Goal: Information Seeking & Learning: Learn about a topic

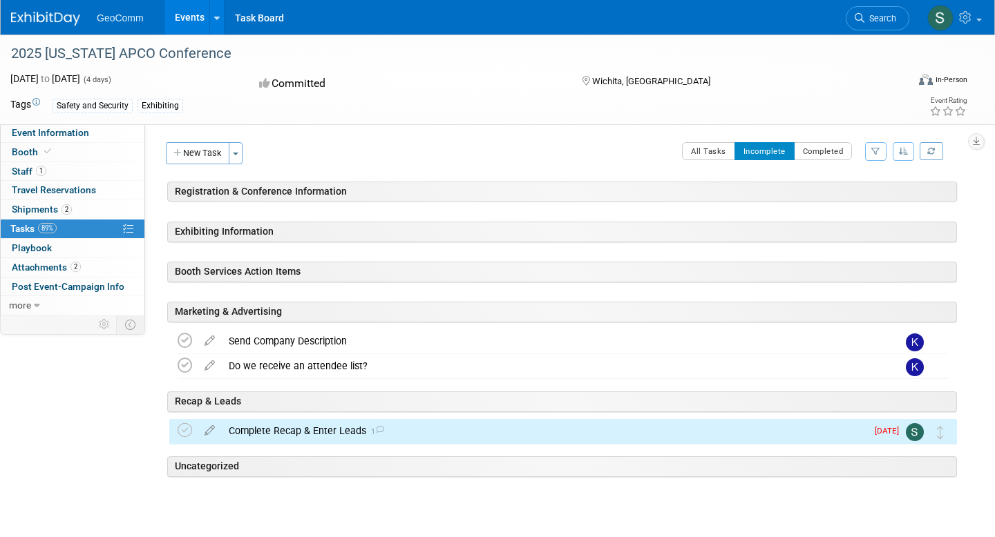
scroll to position [30, 0]
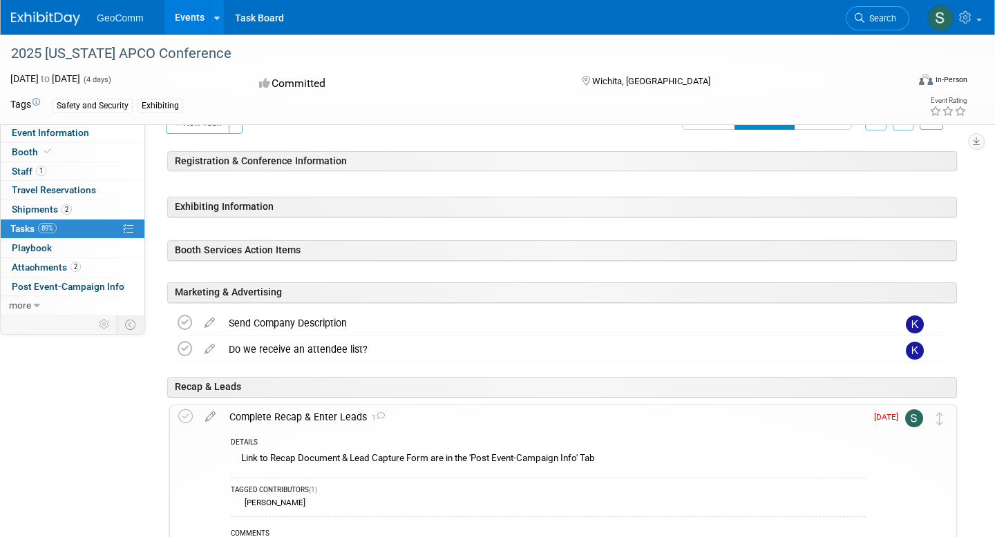
click at [480, 88] on div "Committed" at bounding box center [407, 84] width 305 height 24
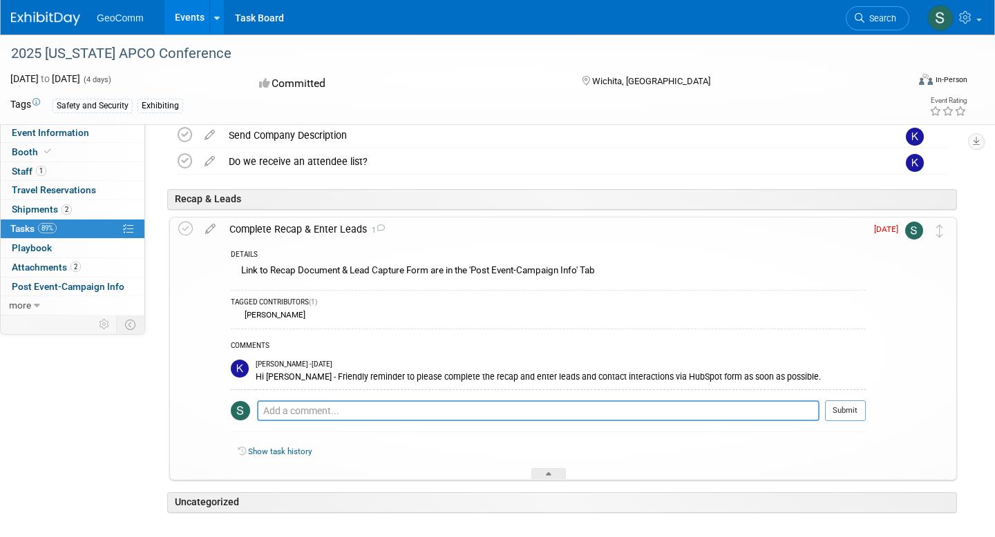
scroll to position [217, 0]
click at [42, 285] on span "Post Event-Campaign Info" at bounding box center [68, 286] width 113 height 11
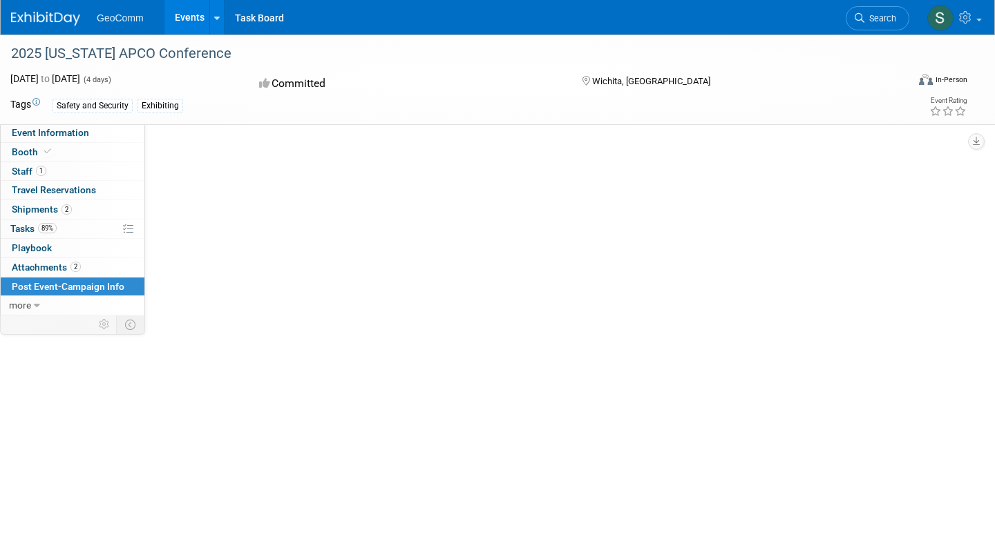
scroll to position [0, 0]
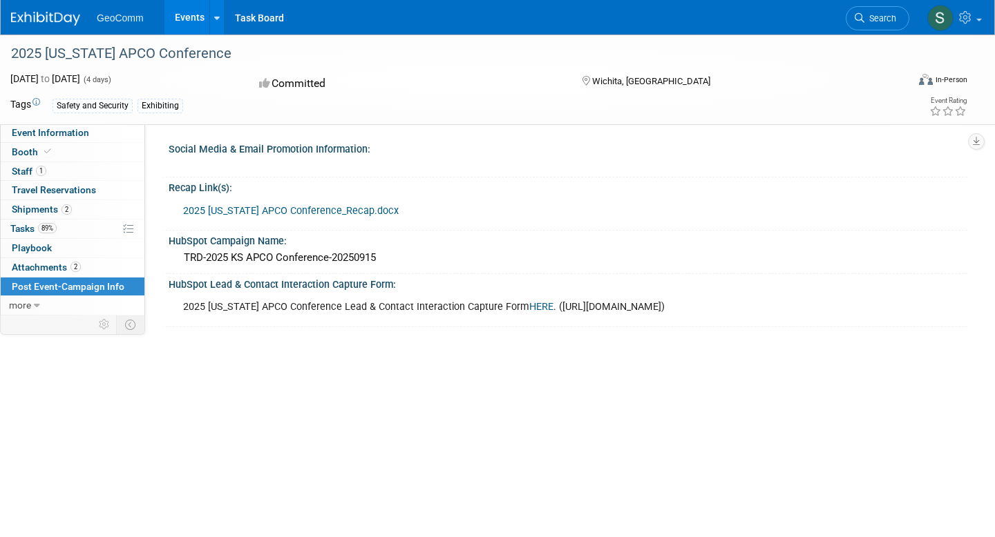
click at [287, 210] on link "2025 [US_STATE] APCO Conference_Recap.docx" at bounding box center [291, 211] width 216 height 12
click at [48, 135] on span "Event Information" at bounding box center [50, 132] width 77 height 11
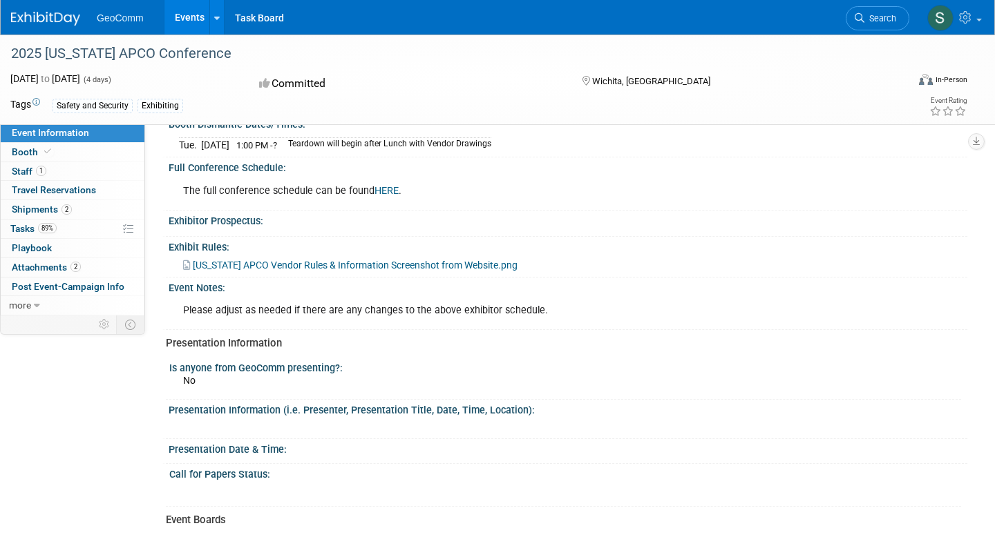
scroll to position [672, 0]
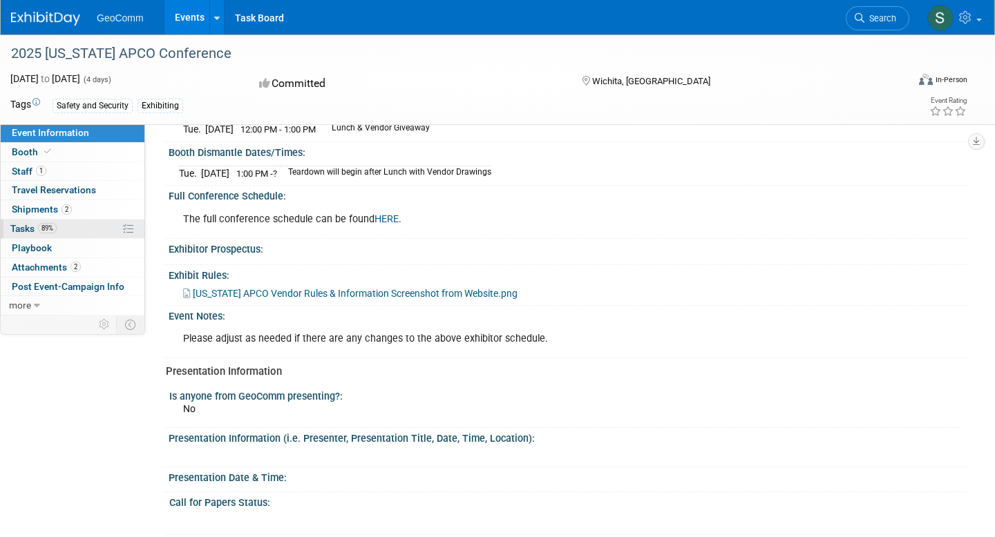
click at [30, 227] on span "Tasks 89%" at bounding box center [33, 228] width 46 height 11
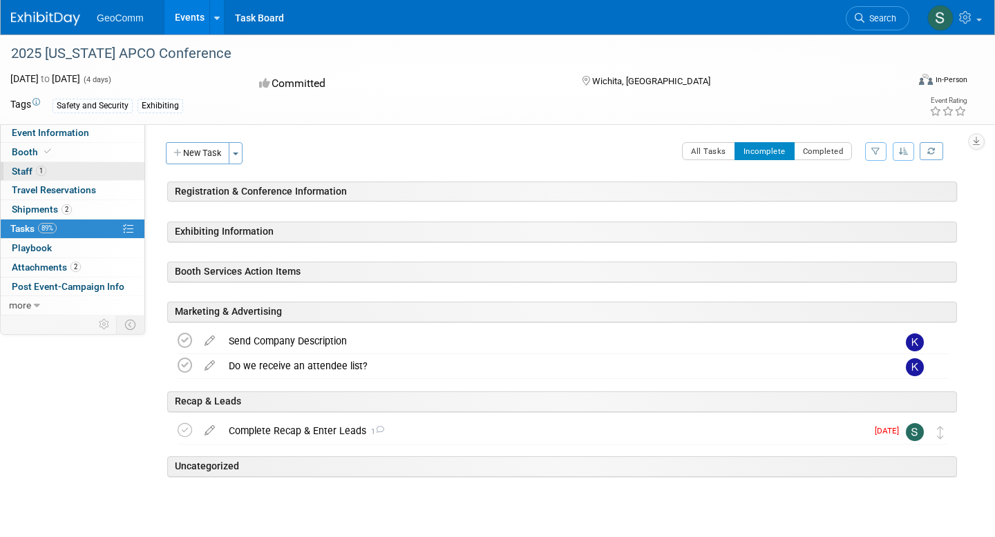
click at [23, 166] on span "Staff 1" at bounding box center [29, 171] width 35 height 11
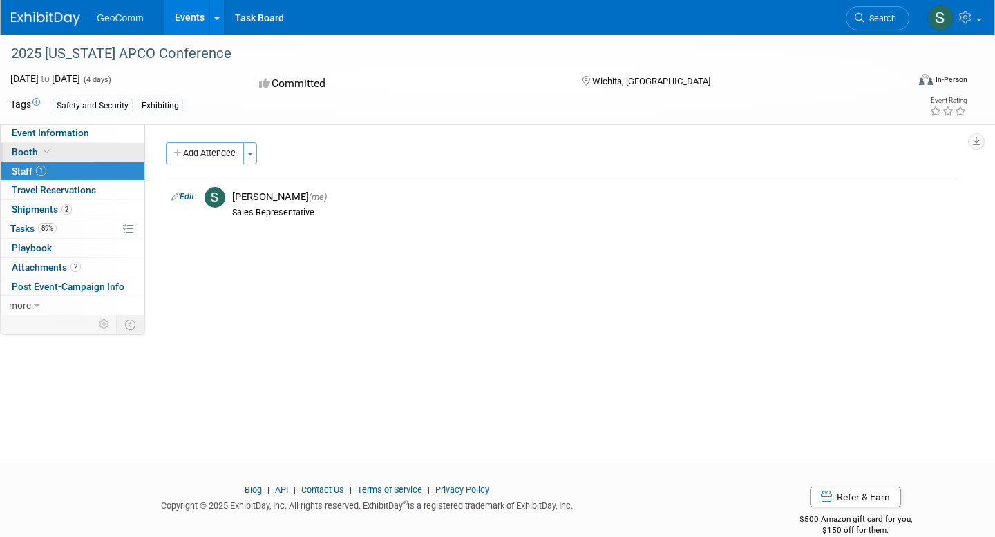
click at [25, 151] on span "Booth" at bounding box center [33, 151] width 42 height 11
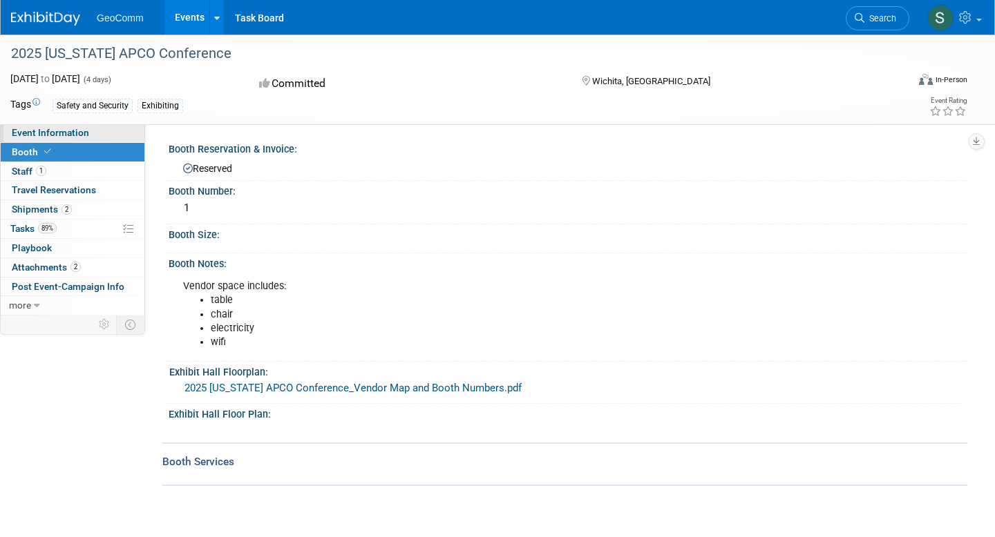
click at [40, 135] on span "Event Information" at bounding box center [50, 132] width 77 height 11
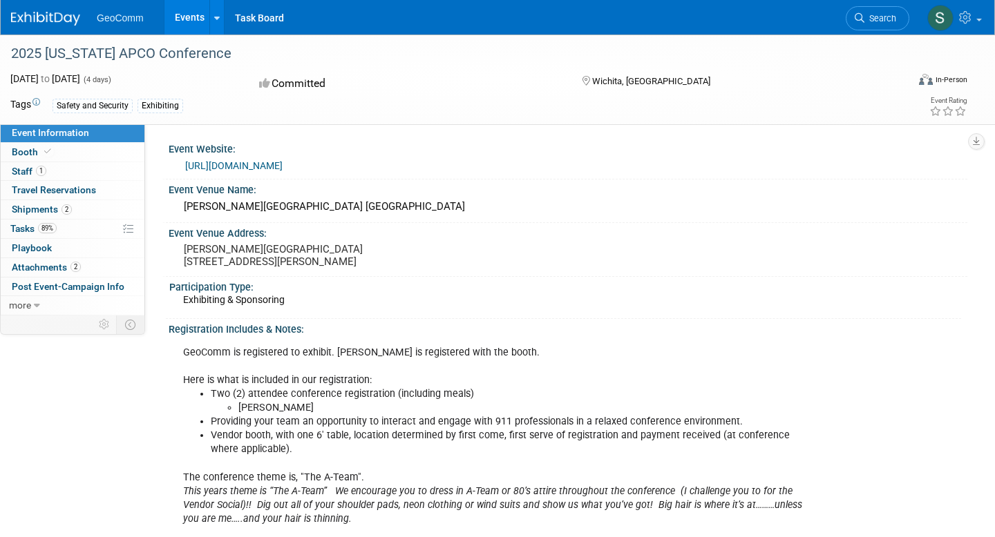
click at [947, 113] on icon at bounding box center [948, 111] width 12 height 10
click at [627, 258] on div "Event Venue Address: [PERSON_NAME][GEOGRAPHIC_DATA] [STREET_ADDRESS][PERSON_NAM…" at bounding box center [564, 249] width 805 height 53
click at [43, 267] on span "Attachments 2" at bounding box center [46, 267] width 69 height 11
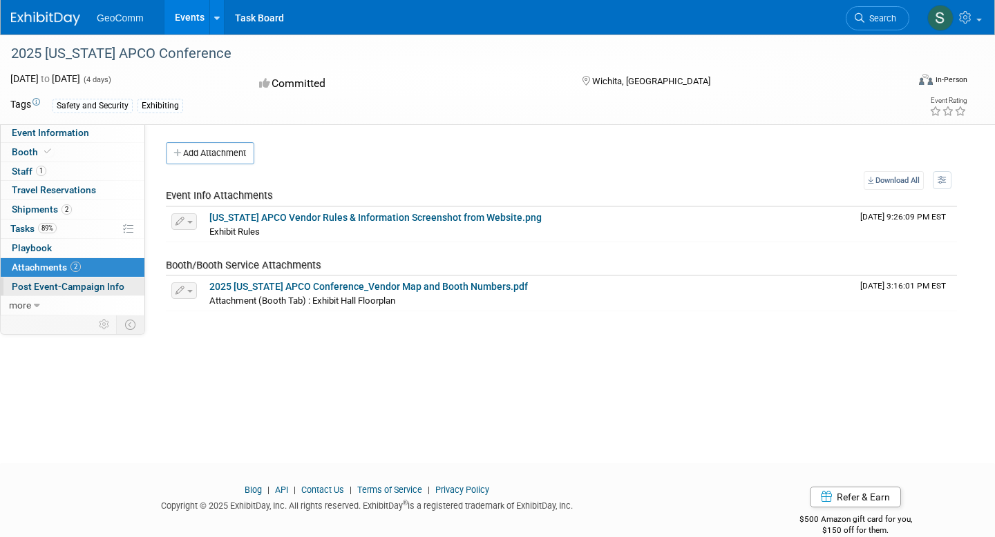
click at [39, 284] on span "Post Event-Campaign Info" at bounding box center [68, 286] width 113 height 11
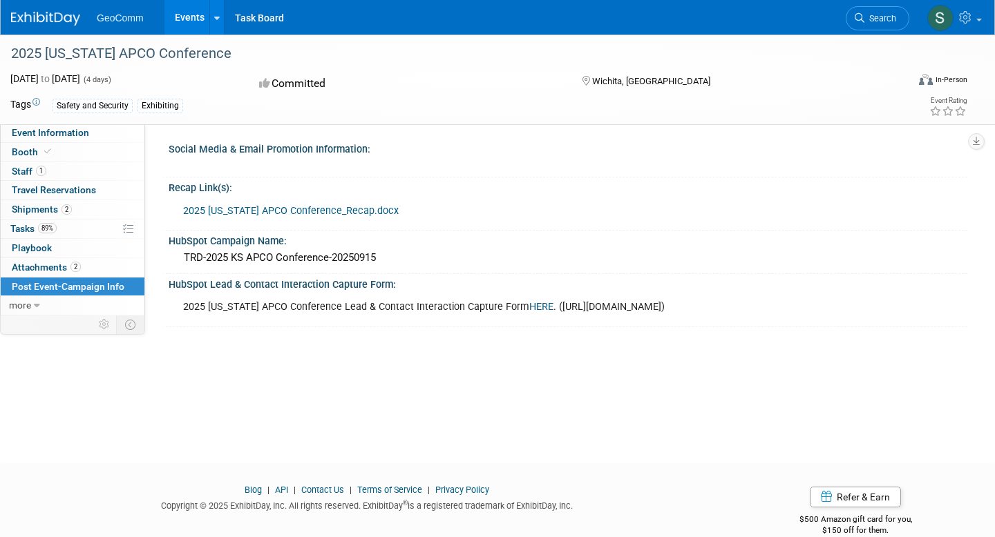
click at [283, 313] on div "2025 [US_STATE] APCO Conference Lead & Contact Interaction Capture Form HERE . …" at bounding box center [492, 308] width 638 height 28
drag, startPoint x: 312, startPoint y: 322, endPoint x: 439, endPoint y: 313, distance: 126.7
click at [439, 313] on div "2025 [US_STATE] APCO Conference Lead & Contact Interaction Capture Form HERE . …" at bounding box center [492, 308] width 638 height 28
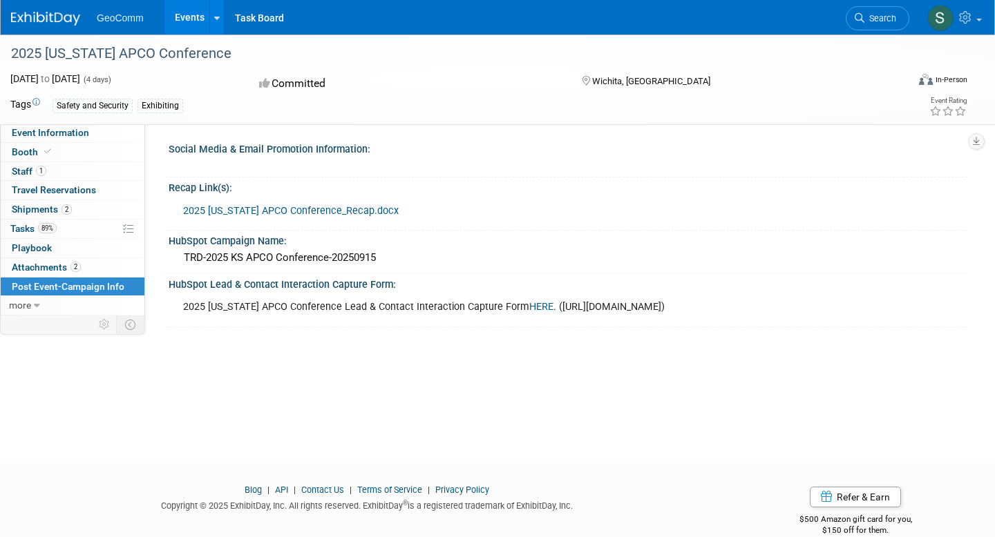
click at [468, 323] on div "2025 [US_STATE] APCO Conference Lead & Contact Interaction Capture Form HERE . …" at bounding box center [568, 306] width 799 height 32
click at [529, 309] on link "HERE" at bounding box center [541, 307] width 24 height 12
click at [529, 308] on link "HERE" at bounding box center [541, 307] width 24 height 12
click at [529, 306] on link "HERE" at bounding box center [541, 307] width 24 height 12
click at [529, 305] on link "HERE" at bounding box center [541, 307] width 24 height 12
